Goal: Task Accomplishment & Management: Use online tool/utility

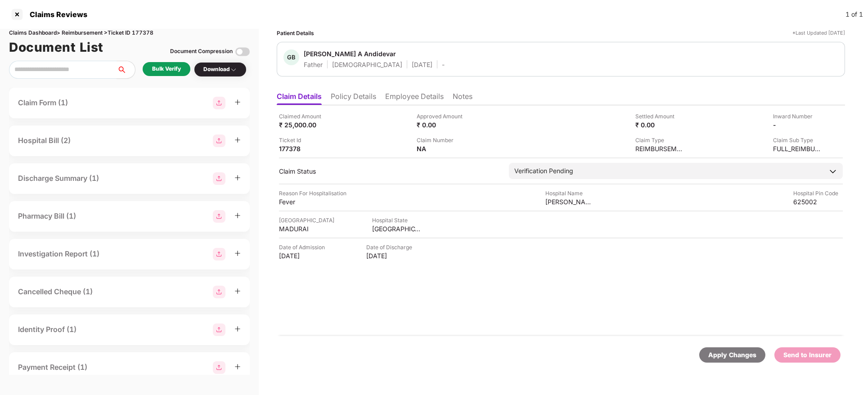
click at [344, 97] on li "Policy Details" at bounding box center [353, 98] width 45 height 13
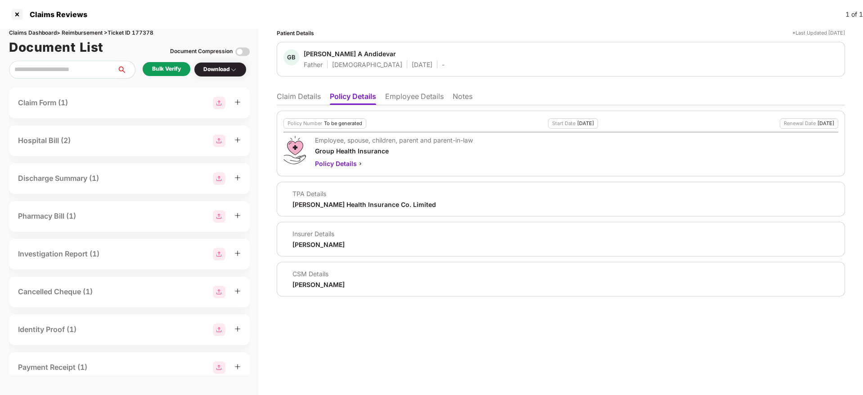
click at [407, 93] on li "Employee Details" at bounding box center [414, 98] width 58 height 13
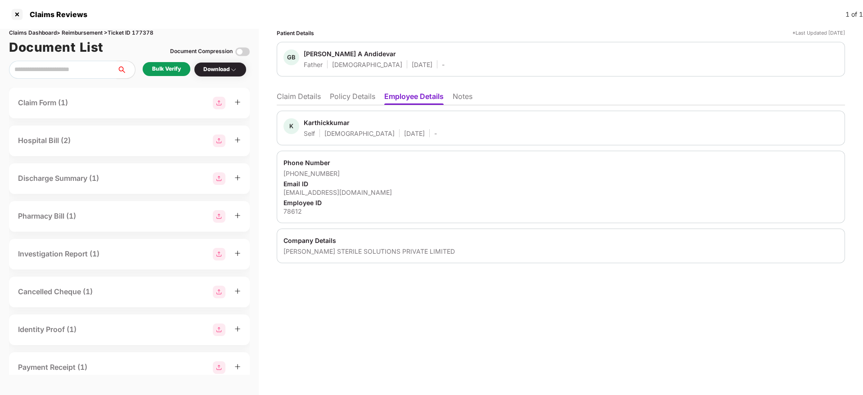
click at [351, 97] on li "Policy Details" at bounding box center [352, 98] width 45 height 13
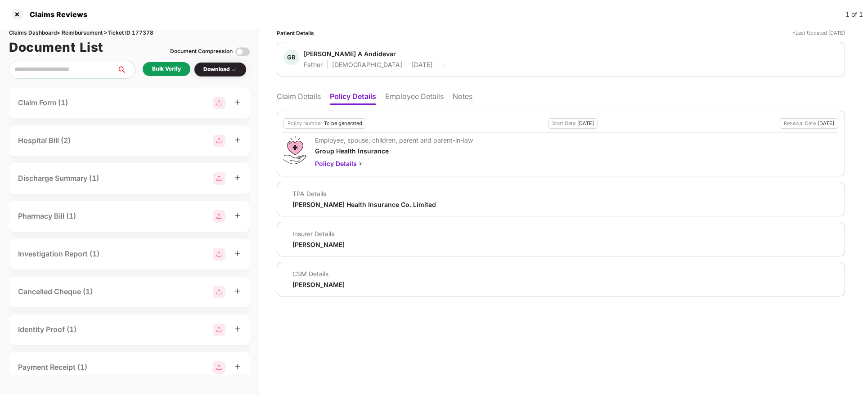
click at [299, 93] on li "Claim Details" at bounding box center [299, 98] width 44 height 13
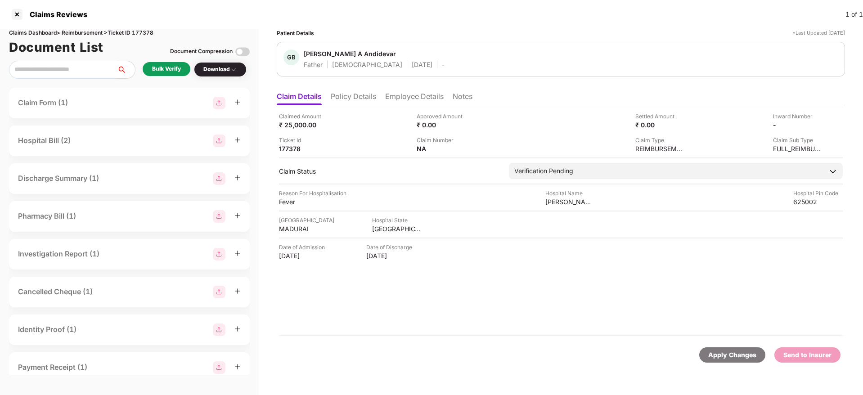
click at [146, 65] on div "Bulk Verify" at bounding box center [167, 69] width 48 height 14
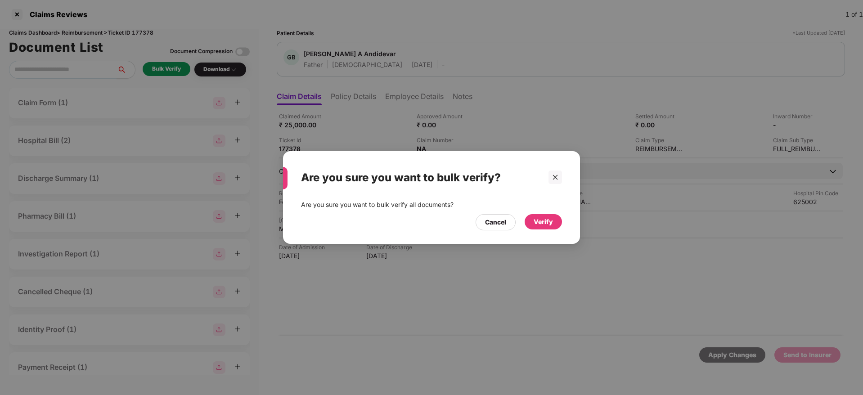
click at [568, 224] on div "Are you sure you want to bulk verify all documents? Cancel Verify" at bounding box center [431, 215] width 297 height 40
click at [542, 221] on div "Verify" at bounding box center [543, 222] width 19 height 10
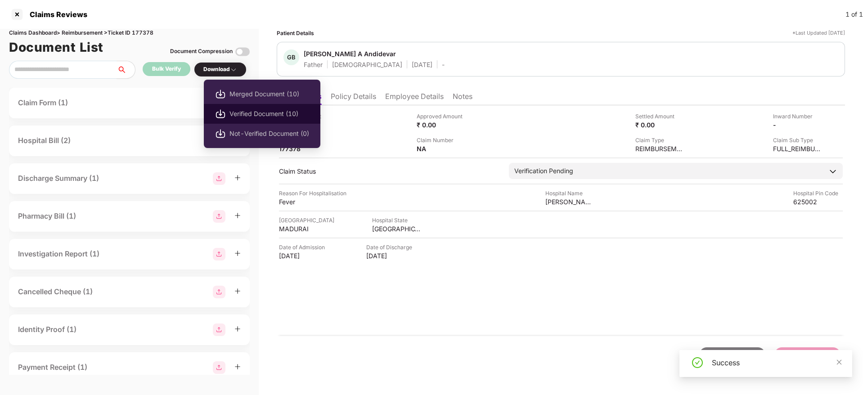
click at [257, 111] on span "Verified Document (10)" at bounding box center [269, 114] width 80 height 10
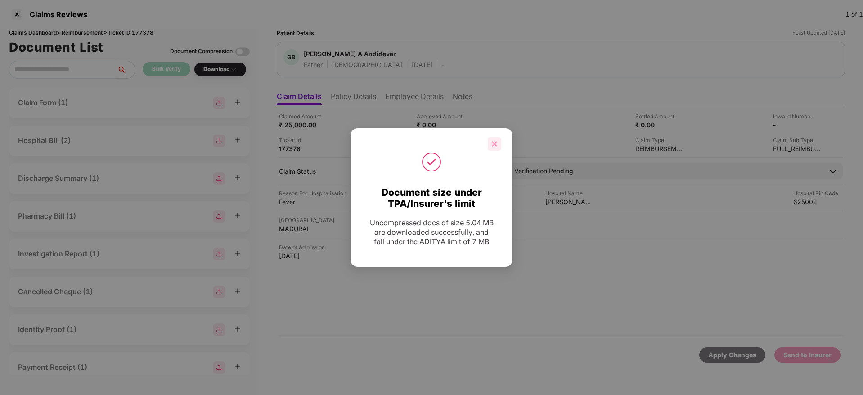
click at [496, 150] on div at bounding box center [494, 143] width 13 height 13
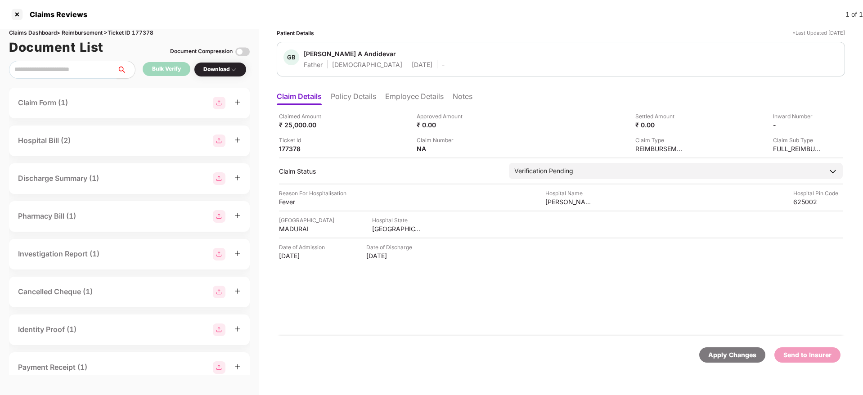
click at [371, 100] on li "Policy Details" at bounding box center [353, 98] width 45 height 13
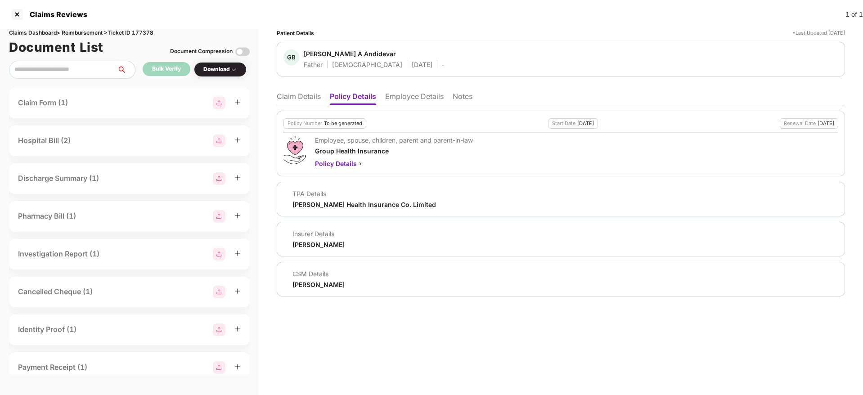
click at [304, 98] on li "Claim Details" at bounding box center [299, 98] width 44 height 13
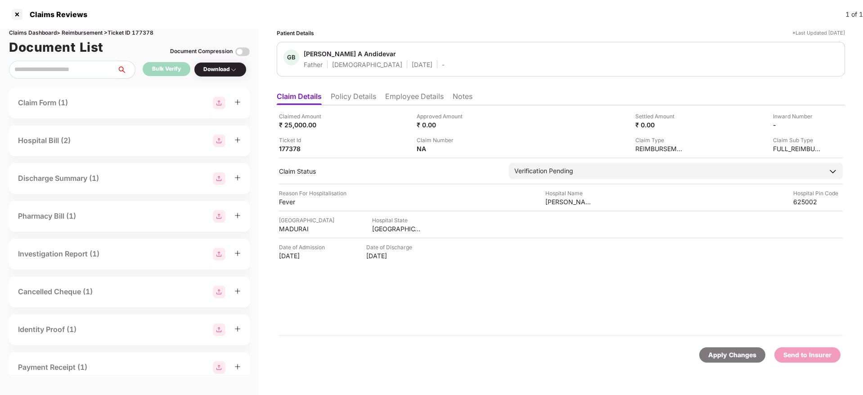
click at [406, 100] on li "Employee Details" at bounding box center [414, 98] width 58 height 13
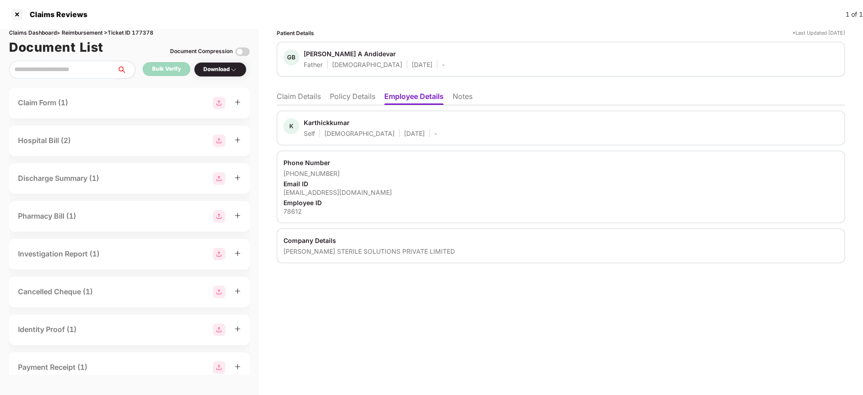
click at [320, 194] on div "karthickbose90@gmail.com" at bounding box center [560, 192] width 555 height 9
copy div "karthickbose90@gmail.com"
click at [347, 94] on li "Policy Details" at bounding box center [352, 98] width 45 height 13
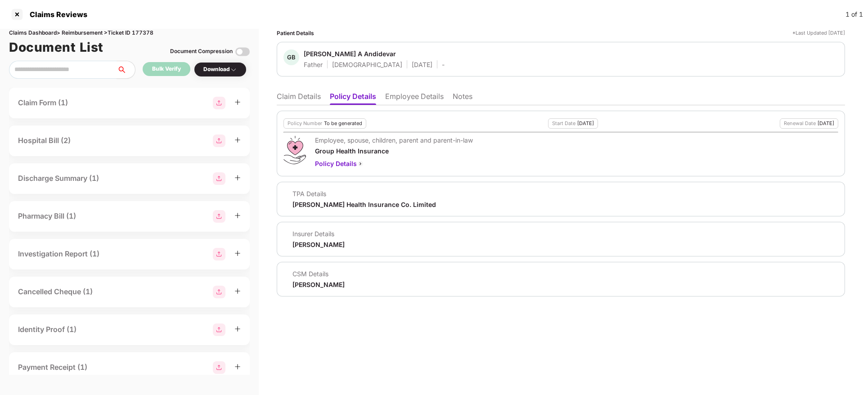
click at [316, 96] on li "Claim Details" at bounding box center [299, 98] width 44 height 13
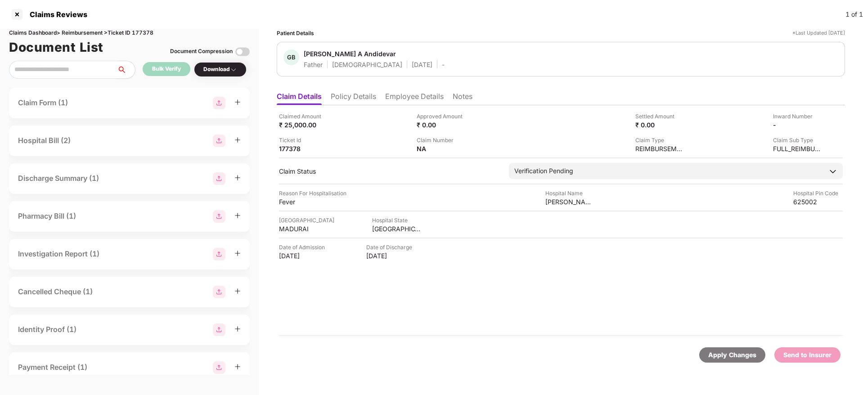
click at [373, 95] on li "Policy Details" at bounding box center [353, 98] width 45 height 13
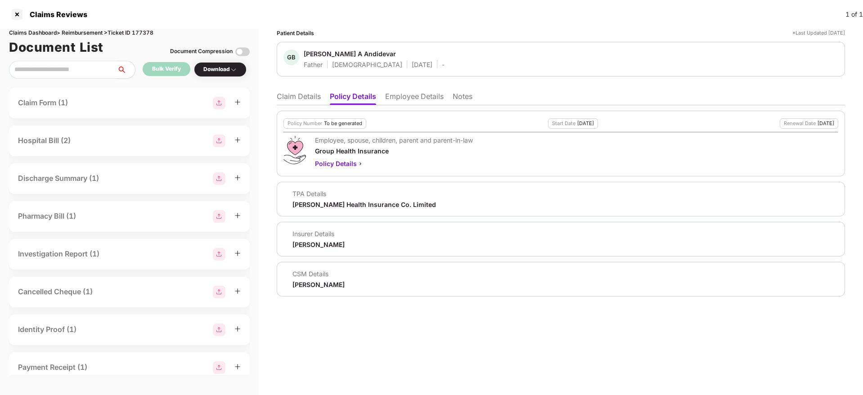
click at [316, 206] on div "Aditya Birla Health Insurance Co. Limited" at bounding box center [364, 204] width 144 height 9
copy div "Aditya Birla Health Insurance Co. Limited"
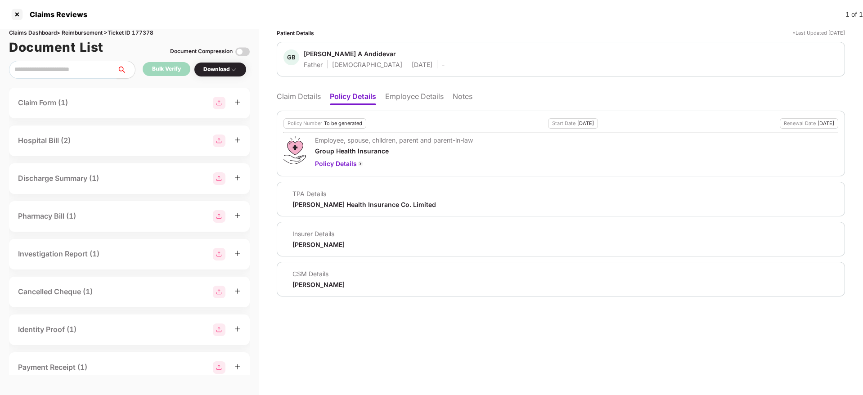
click at [301, 99] on li "Claim Details" at bounding box center [299, 98] width 44 height 13
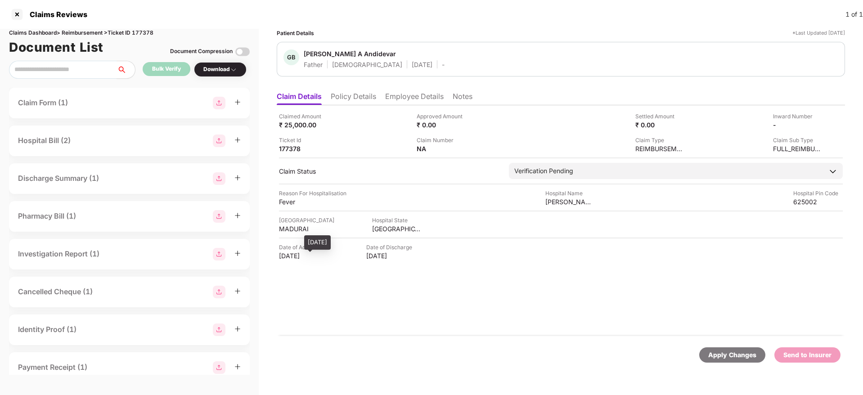
click at [293, 256] on div "26 Aug 2025" at bounding box center [303, 255] width 49 height 9
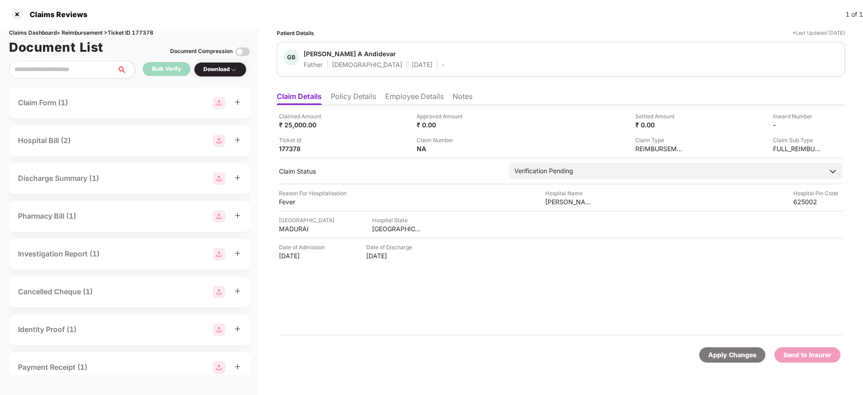
click at [387, 99] on li "Employee Details" at bounding box center [414, 98] width 58 height 13
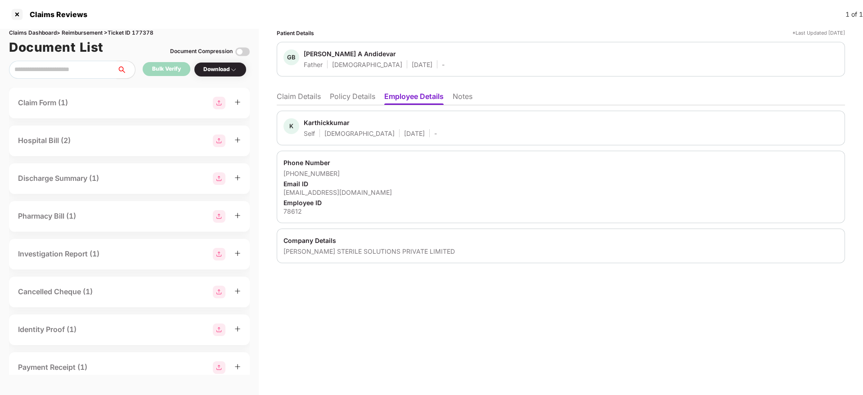
click at [306, 99] on li "Claim Details" at bounding box center [299, 98] width 44 height 13
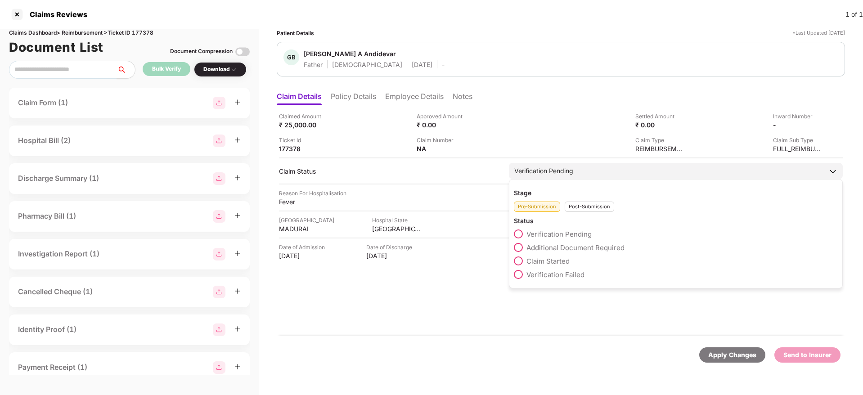
click at [521, 265] on div "Claim Started" at bounding box center [676, 262] width 324 height 13
click at [521, 264] on span at bounding box center [518, 260] width 9 height 9
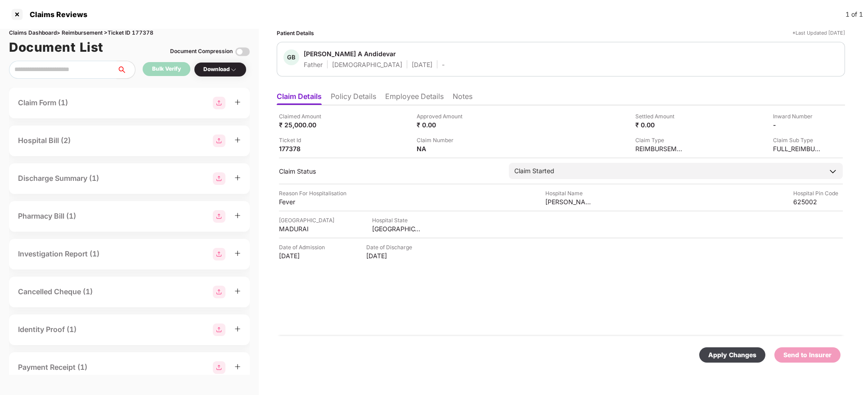
click at [718, 346] on div "Apply Changes Send to Insurer" at bounding box center [561, 355] width 568 height 38
click at [727, 351] on div "Apply Changes" at bounding box center [732, 355] width 48 height 10
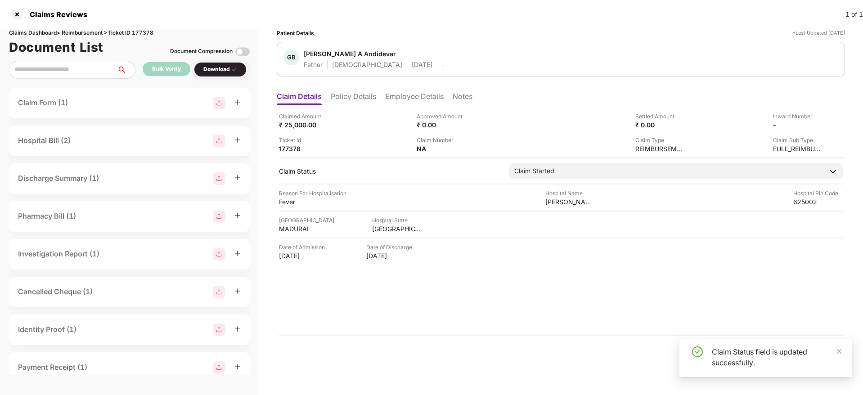
click at [353, 99] on li "Policy Details" at bounding box center [353, 98] width 45 height 13
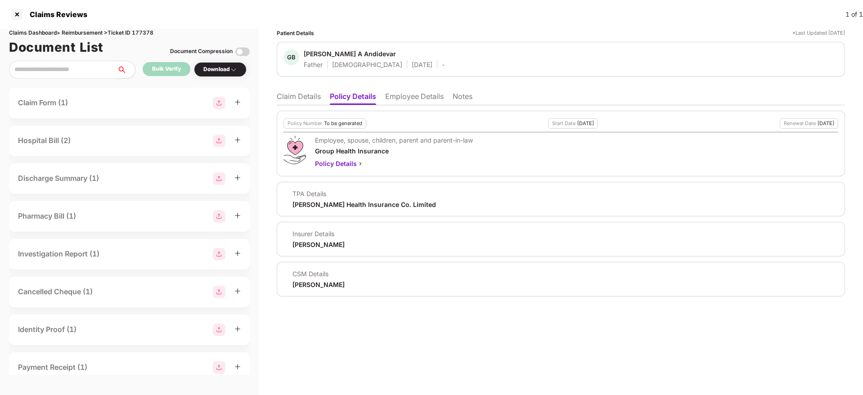
click at [305, 100] on li "Claim Details" at bounding box center [299, 98] width 44 height 13
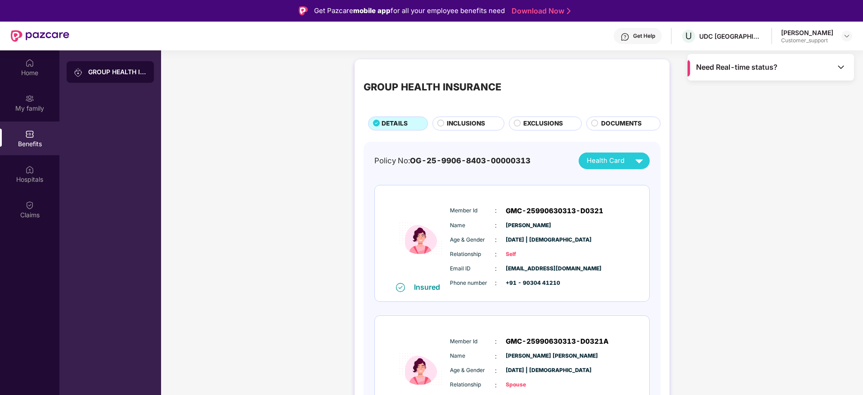
scroll to position [181, 0]
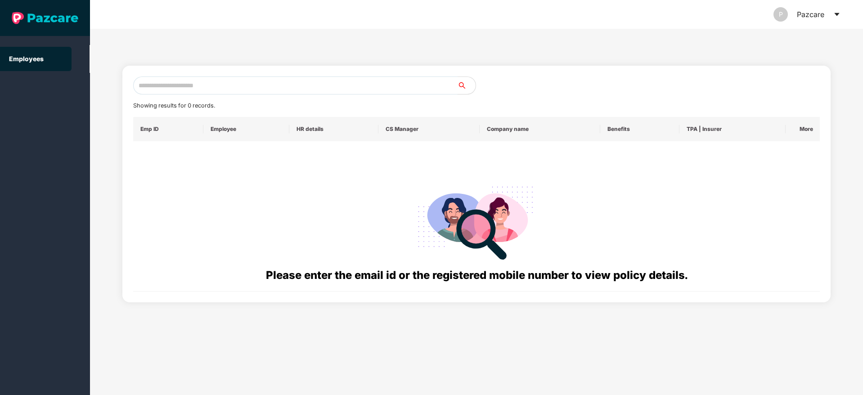
click at [167, 81] on input "text" at bounding box center [295, 85] width 324 height 18
paste input "**********"
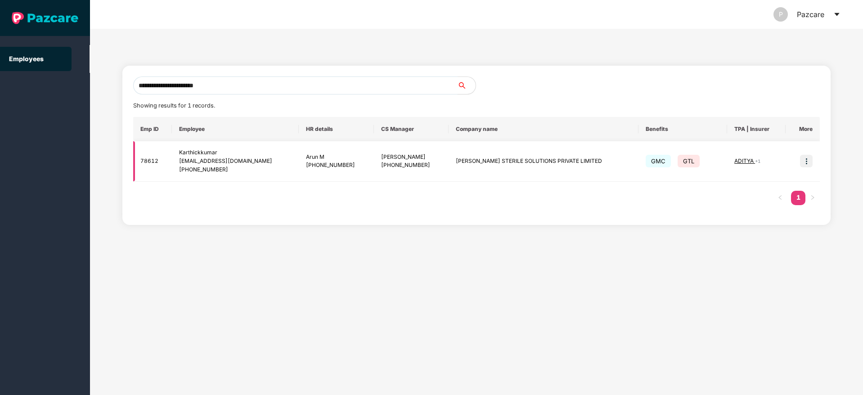
type input "**********"
click at [806, 162] on img at bounding box center [806, 161] width 13 height 13
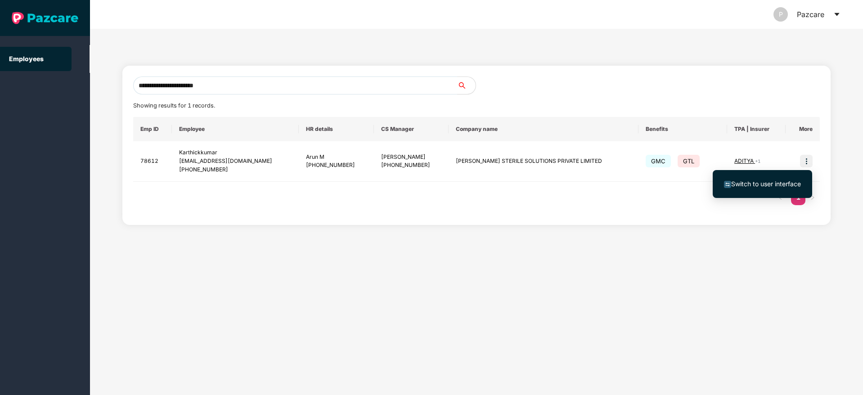
click at [763, 184] on span "Switch to user interface" at bounding box center [766, 184] width 70 height 8
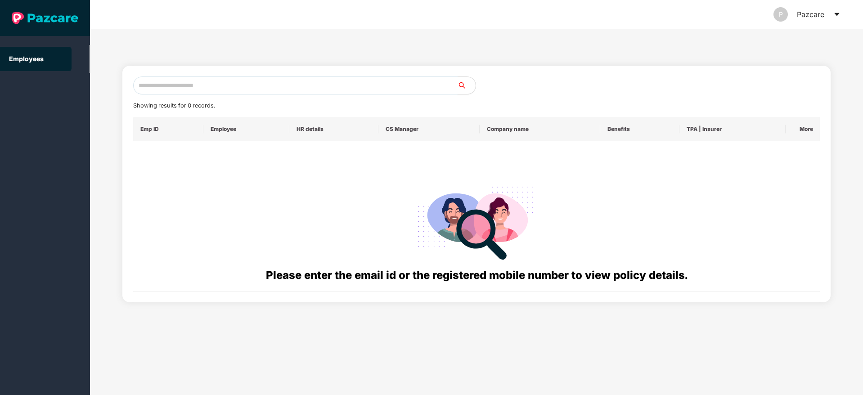
click at [156, 87] on input "text" at bounding box center [295, 85] width 324 height 18
paste input "**********"
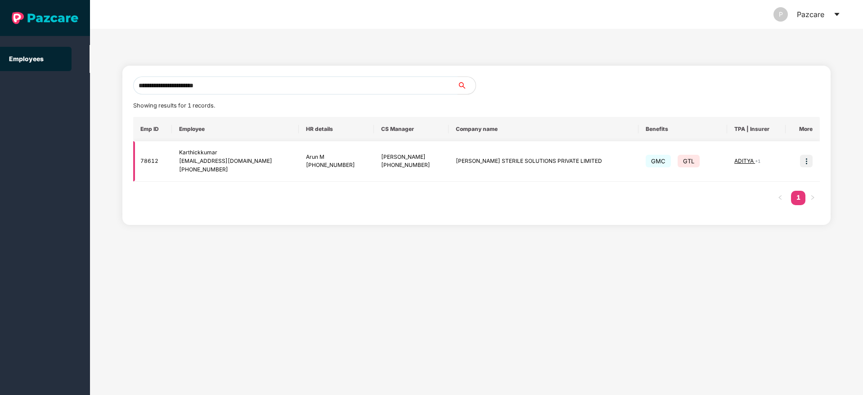
type input "**********"
click at [734, 163] on span "ADITYA" at bounding box center [744, 160] width 21 height 7
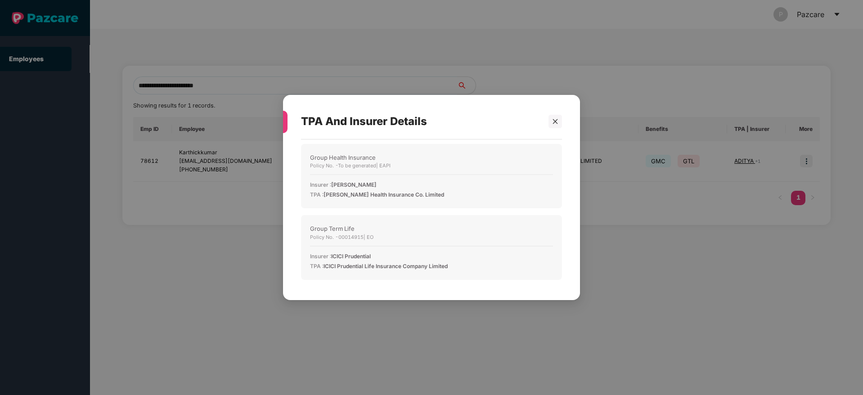
click at [563, 126] on div "TPA And Insurer Details Group Health Insurance Policy No. - To be generated | E…" at bounding box center [431, 197] width 297 height 205
click at [554, 128] on div at bounding box center [554, 121] width 13 height 13
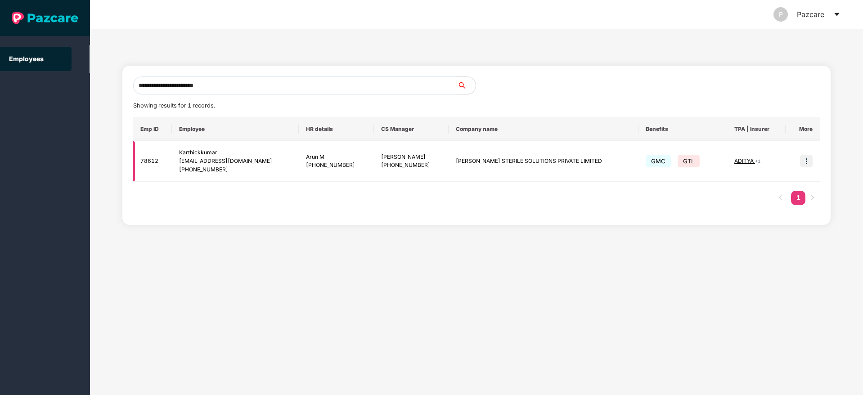
click at [803, 155] on img at bounding box center [806, 161] width 13 height 13
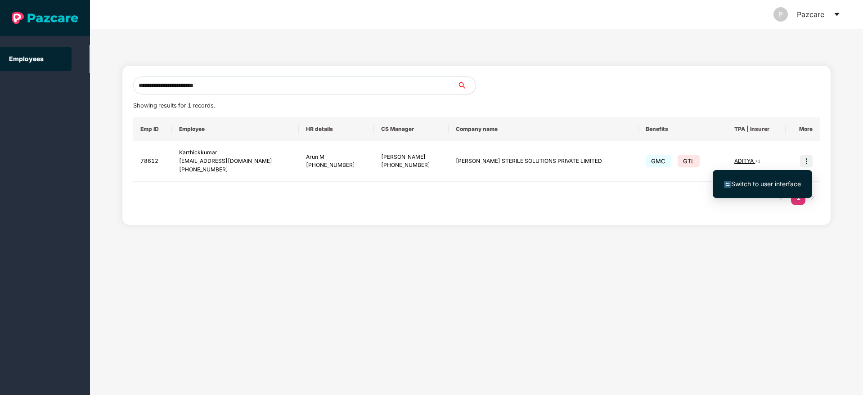
click at [766, 179] on span "Switch to user interface" at bounding box center [762, 184] width 77 height 10
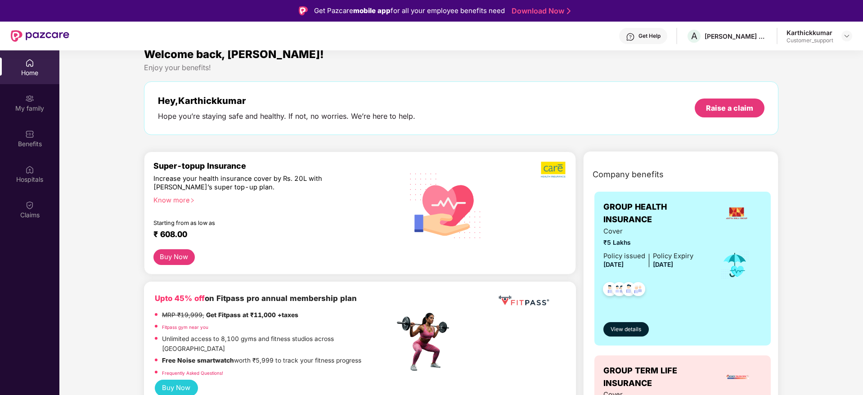
scroll to position [8, 0]
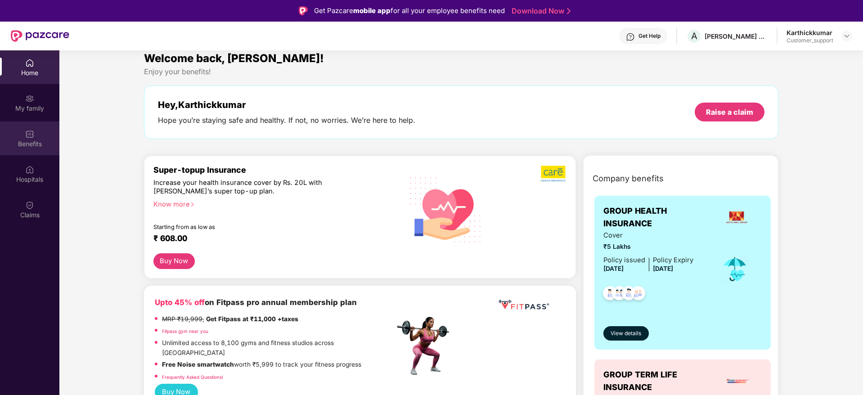
click at [8, 135] on div "Benefits" at bounding box center [29, 138] width 59 height 34
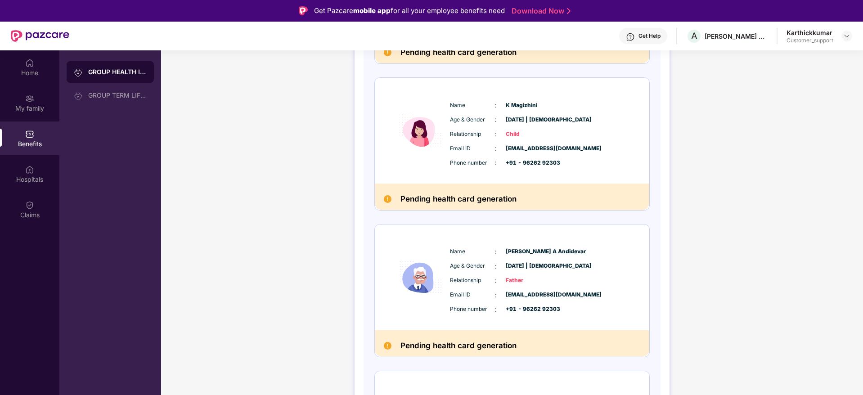
scroll to position [510, 0]
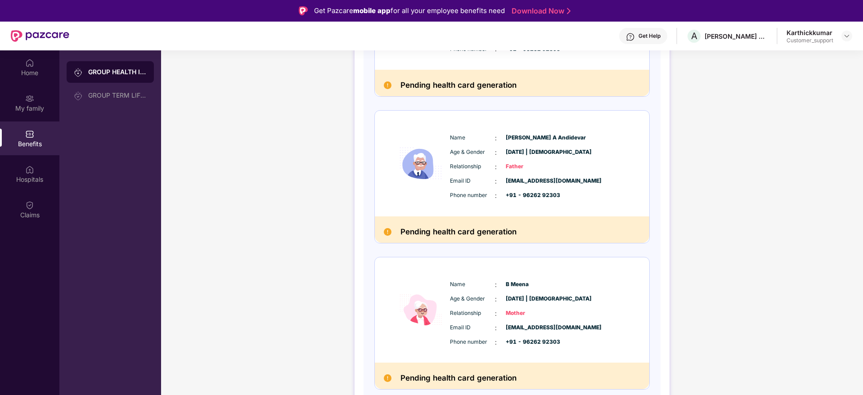
click at [652, 40] on div "Get Help" at bounding box center [643, 36] width 48 height 16
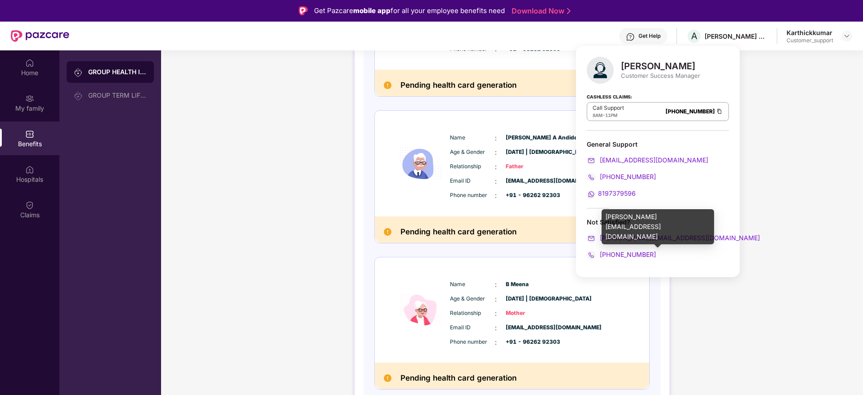
click at [634, 211] on div "jayaram.m@pazcare.com" at bounding box center [658, 226] width 112 height 35
copy div "jayaram.m@pazcare.com"
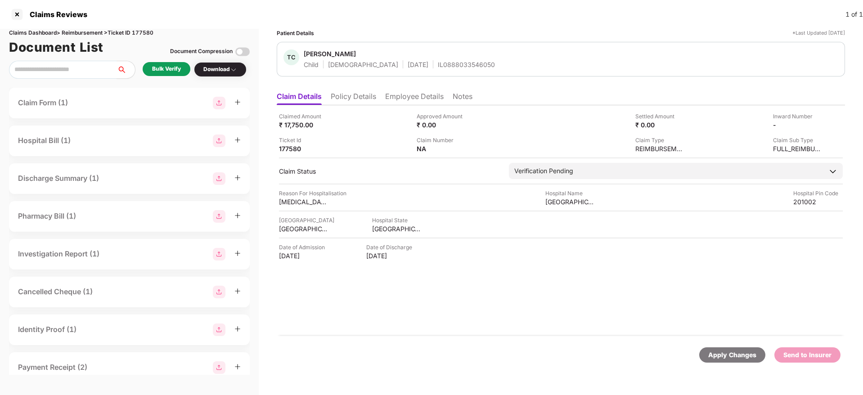
click at [139, 36] on div "Claims Dashboard > Reimbursement > Ticket ID 177580" at bounding box center [129, 33] width 241 height 9
copy div "177580"
click at [346, 92] on li "Policy Details" at bounding box center [353, 98] width 45 height 13
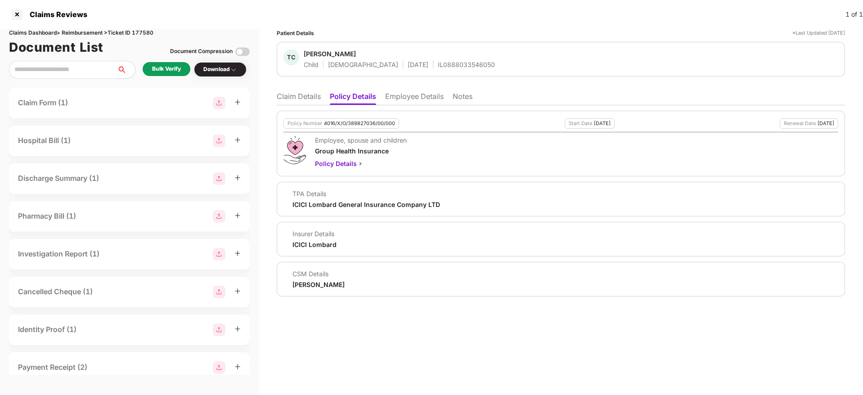
click at [311, 93] on li "Claim Details" at bounding box center [299, 98] width 44 height 13
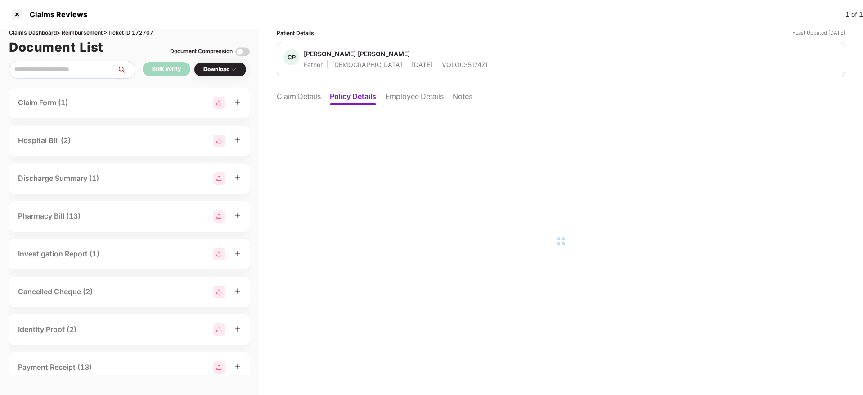
click at [404, 100] on li "Employee Details" at bounding box center [414, 98] width 58 height 13
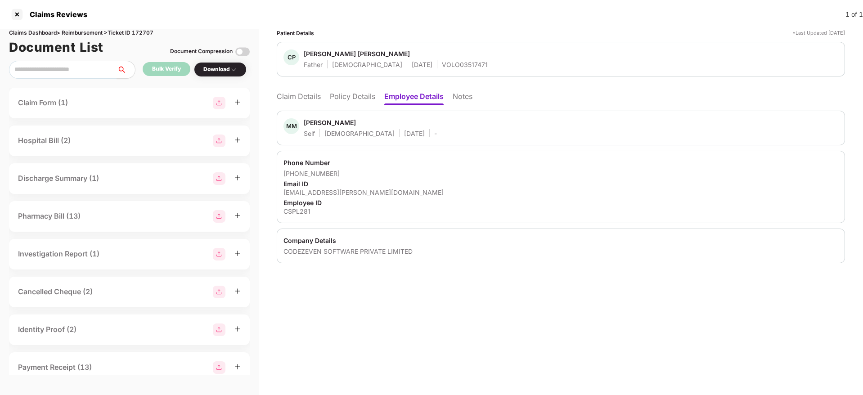
click at [313, 106] on div "MM Manish Malviya Self Male 07 Nov 1994 - Phone Number +918452914549 Email ID m…" at bounding box center [561, 184] width 568 height 158
click at [303, 98] on li "Claim Details" at bounding box center [299, 98] width 44 height 13
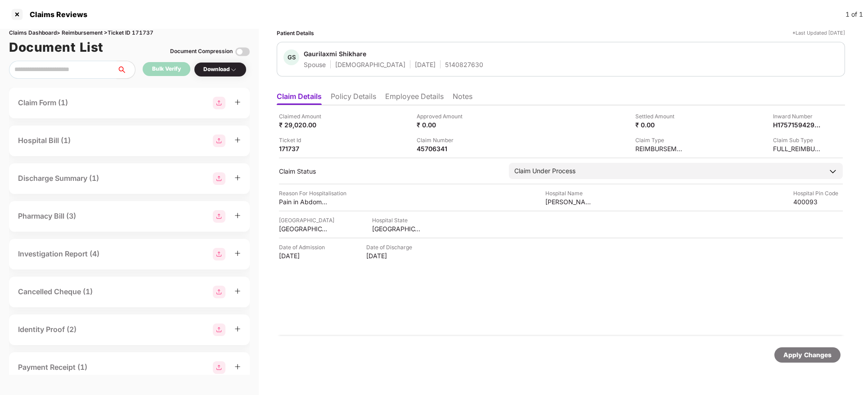
click at [368, 93] on li "Policy Details" at bounding box center [353, 98] width 45 height 13
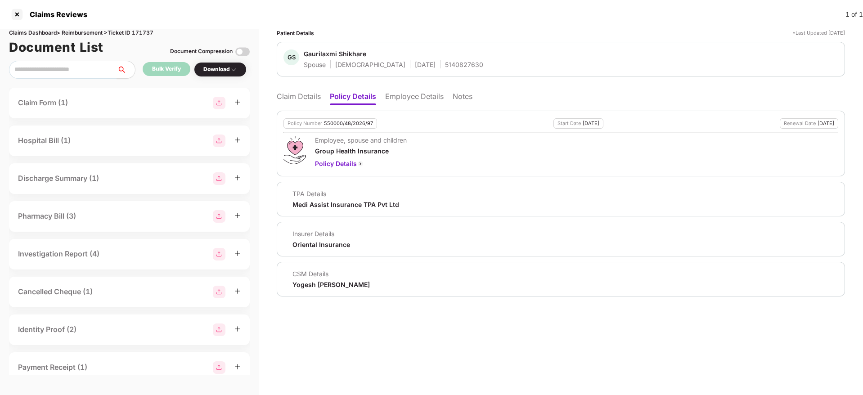
click at [314, 93] on li "Claim Details" at bounding box center [299, 98] width 44 height 13
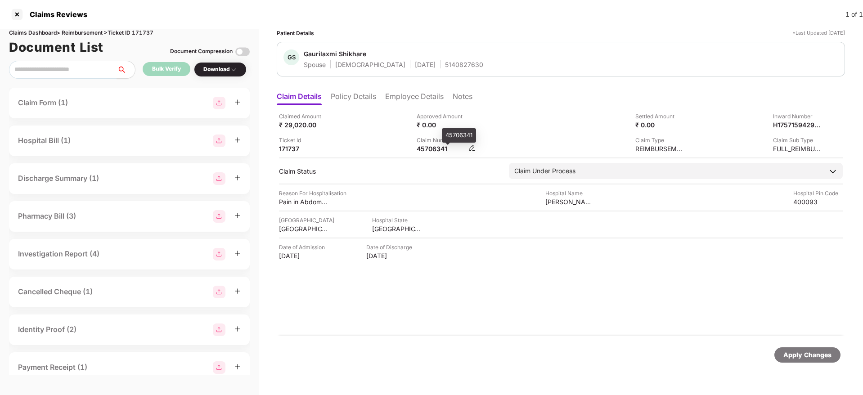
click at [421, 149] on div "45706341" at bounding box center [441, 148] width 49 height 9
copy div "45706341"
click at [412, 99] on li "Employee Details" at bounding box center [414, 98] width 58 height 13
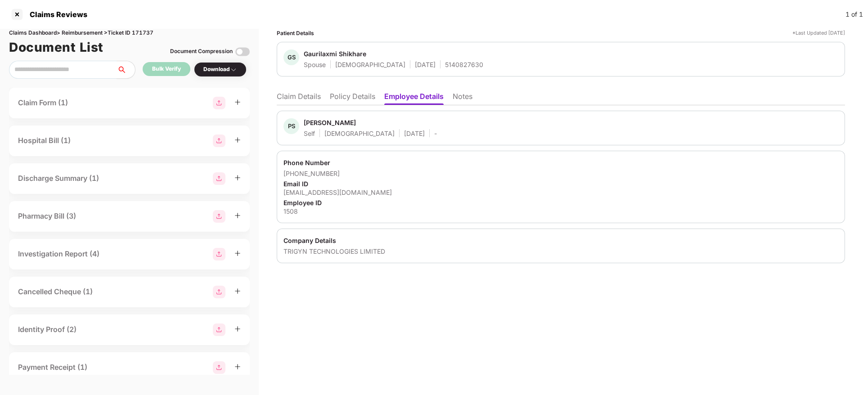
click at [364, 97] on li "Policy Details" at bounding box center [352, 98] width 45 height 13
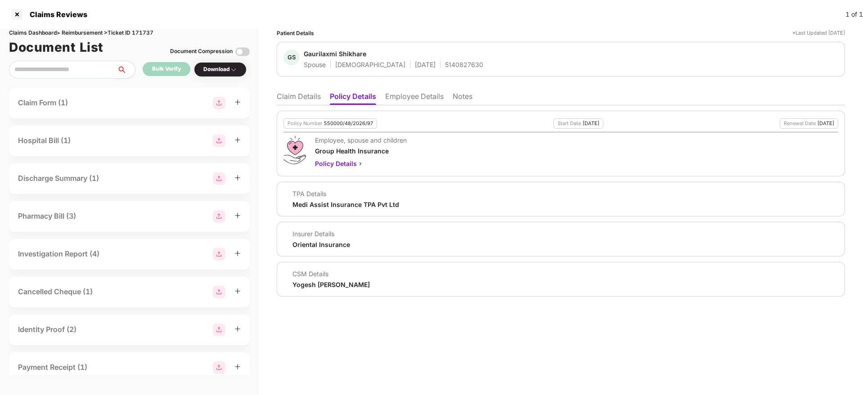
click at [402, 99] on li "Employee Details" at bounding box center [414, 98] width 58 height 13
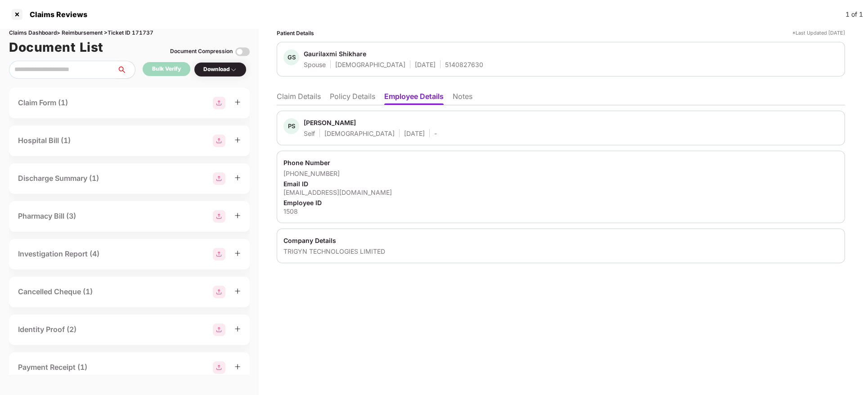
click at [351, 99] on li "Policy Details" at bounding box center [352, 98] width 45 height 13
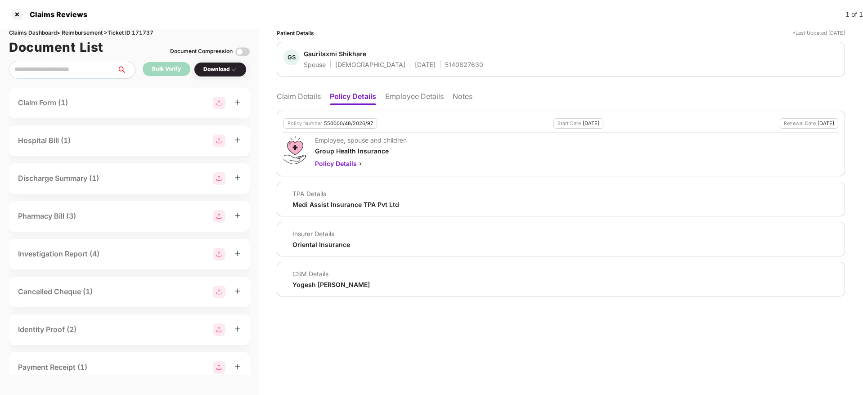
click at [291, 99] on li "Claim Details" at bounding box center [299, 98] width 44 height 13
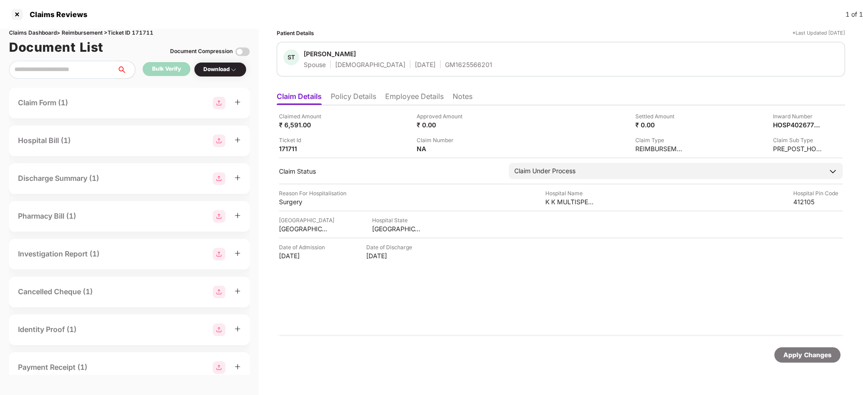
click at [356, 98] on li "Policy Details" at bounding box center [353, 98] width 45 height 13
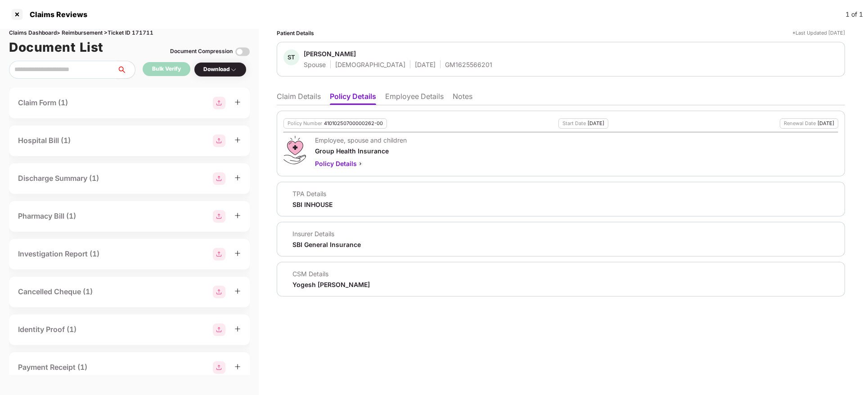
click at [303, 98] on li "Claim Details" at bounding box center [299, 98] width 44 height 13
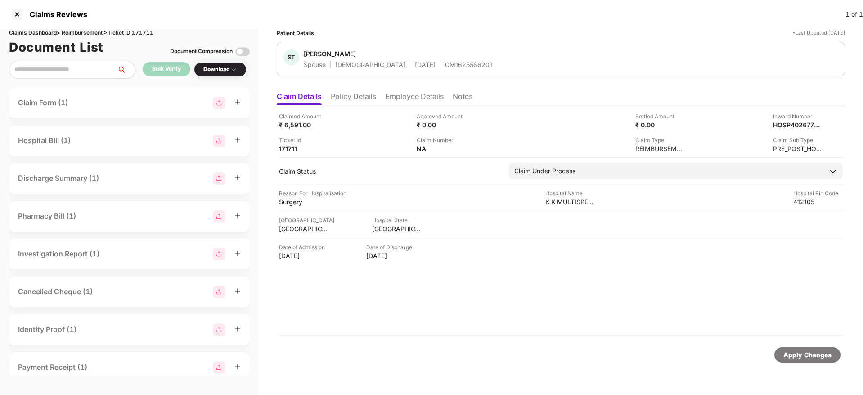
click at [445, 68] on div "GM1625566201" at bounding box center [468, 64] width 47 height 9
copy div "GM1625566201"
click at [358, 99] on li "Policy Details" at bounding box center [353, 98] width 45 height 13
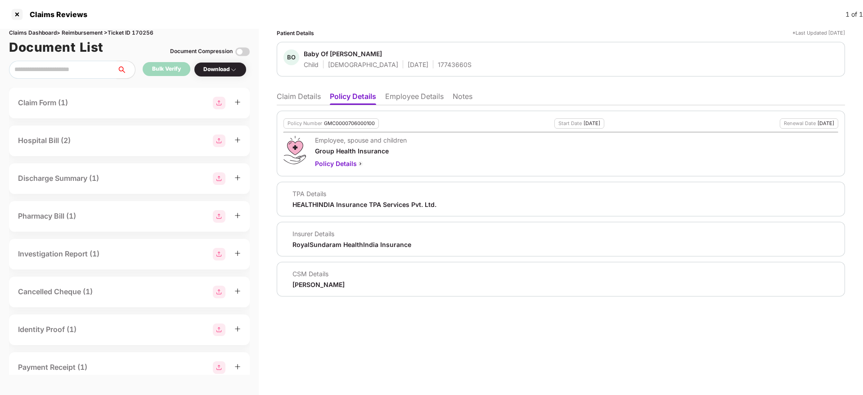
click at [303, 96] on li "Claim Details" at bounding box center [299, 98] width 44 height 13
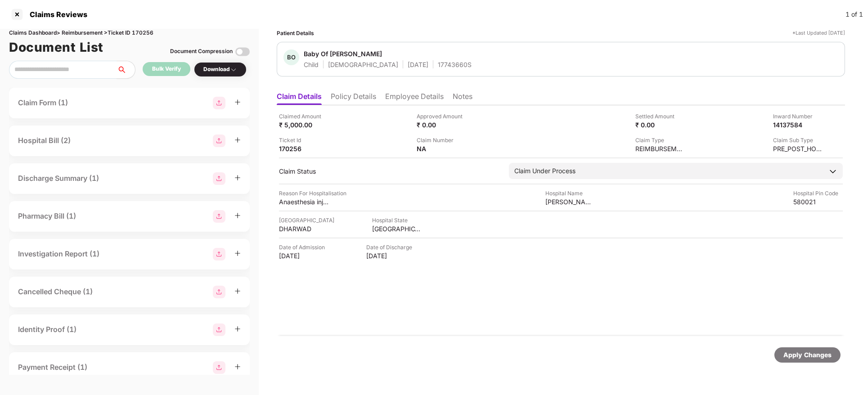
click at [438, 65] on div "17743660S" at bounding box center [455, 64] width 34 height 9
copy div "17743660S"
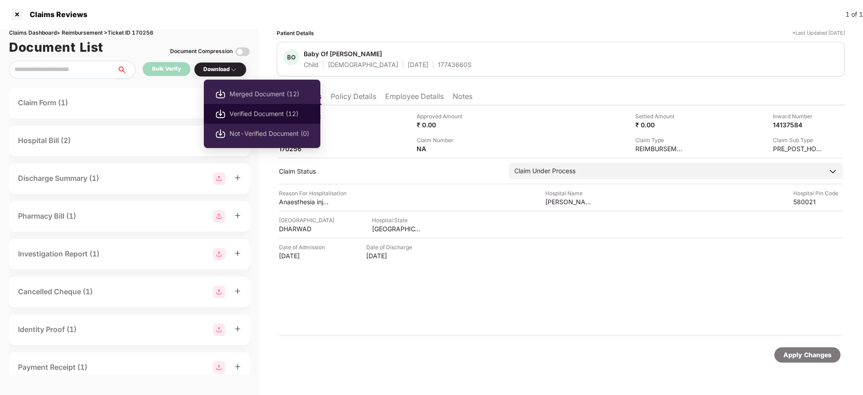
click at [249, 109] on span "Verified Document (12)" at bounding box center [269, 114] width 80 height 10
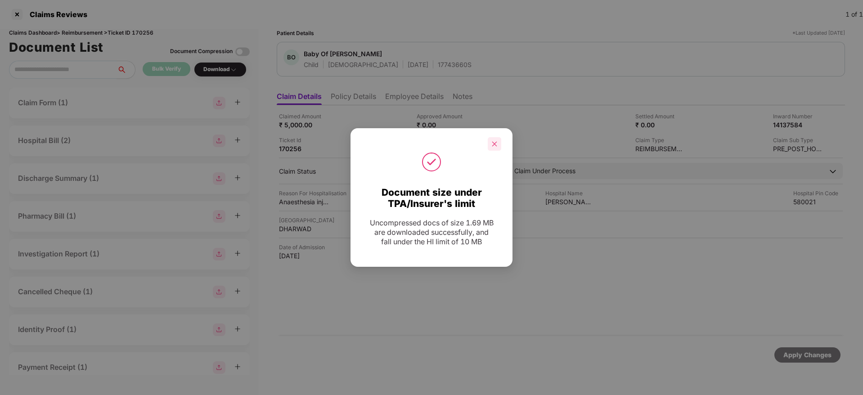
click at [495, 143] on icon "close" at bounding box center [494, 144] width 6 height 6
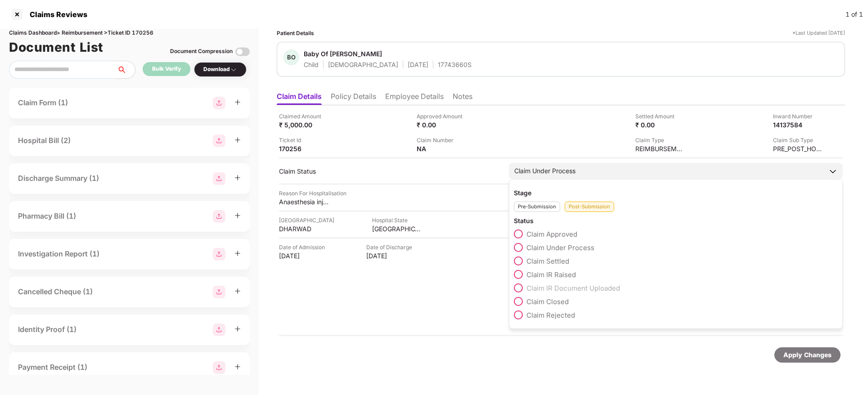
click at [519, 298] on span at bounding box center [518, 301] width 9 height 9
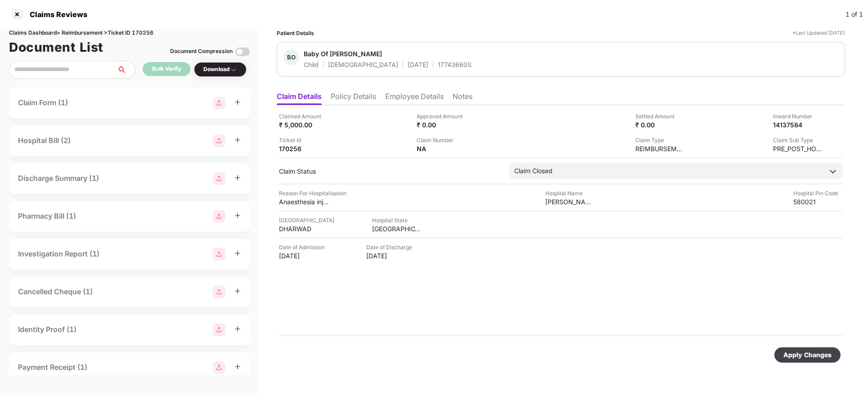
click at [784, 356] on div "Apply Changes" at bounding box center [807, 354] width 66 height 15
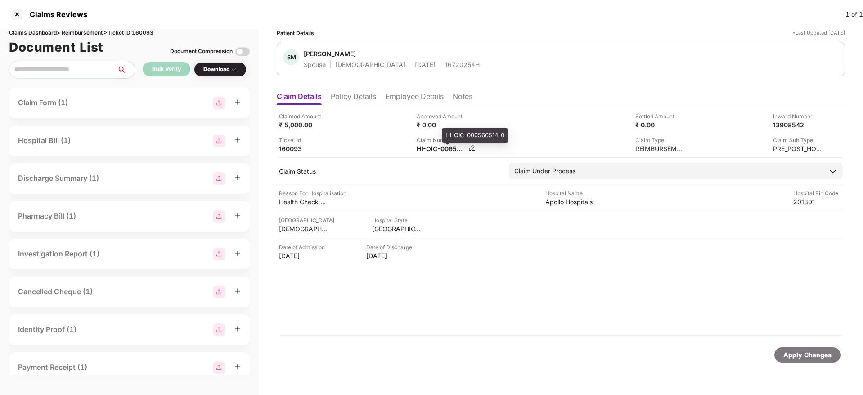
click at [431, 149] on div "HI-OIC-006566514-0" at bounding box center [441, 148] width 49 height 9
copy div
